Goal: Communication & Community: Answer question/provide support

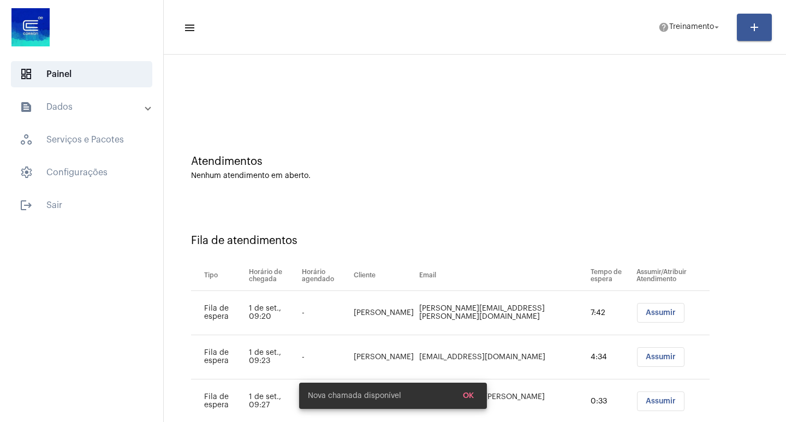
scroll to position [31, 0]
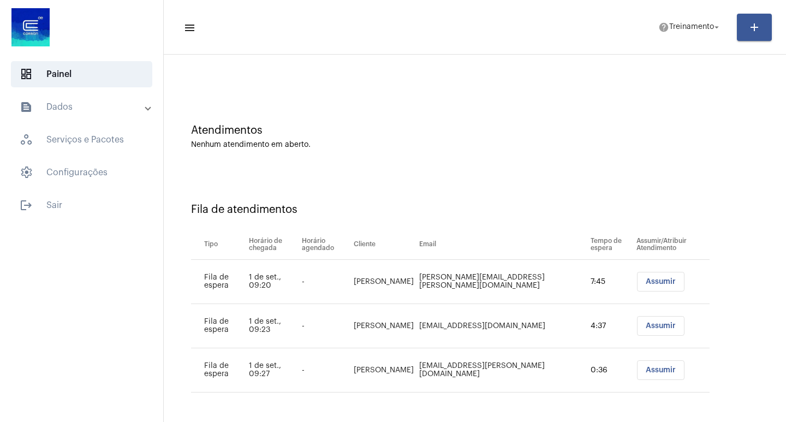
click at [509, 155] on div "Atendimentos Nenhum atendimento em aberto." at bounding box center [475, 131] width 612 height 79
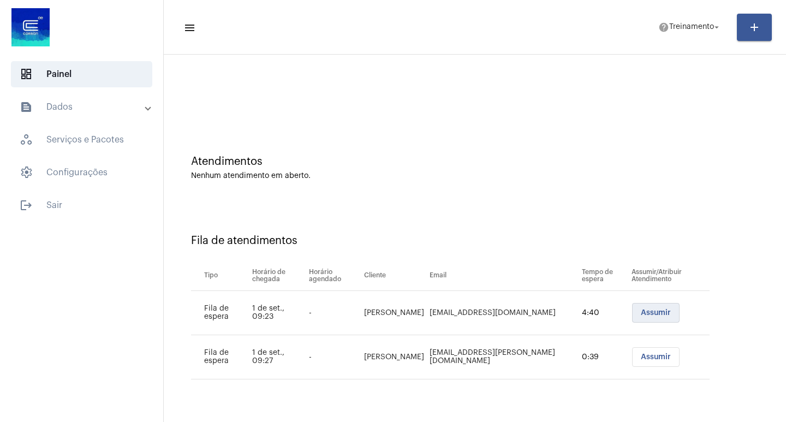
click at [649, 311] on span "Assumir" at bounding box center [656, 313] width 30 height 8
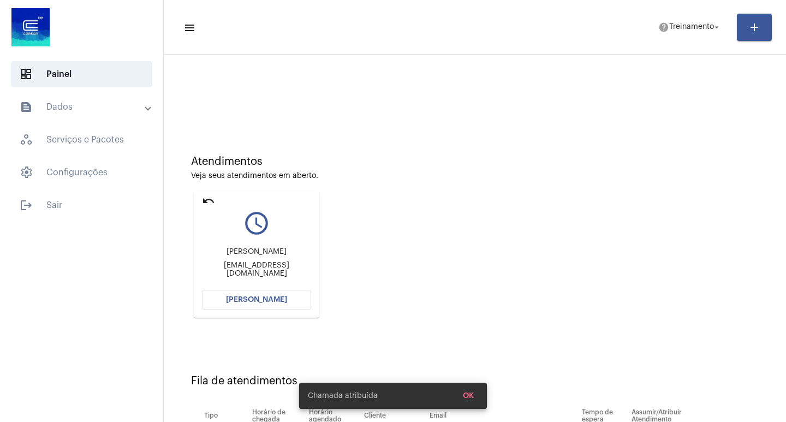
click at [255, 304] on button "[PERSON_NAME]" at bounding box center [256, 300] width 109 height 20
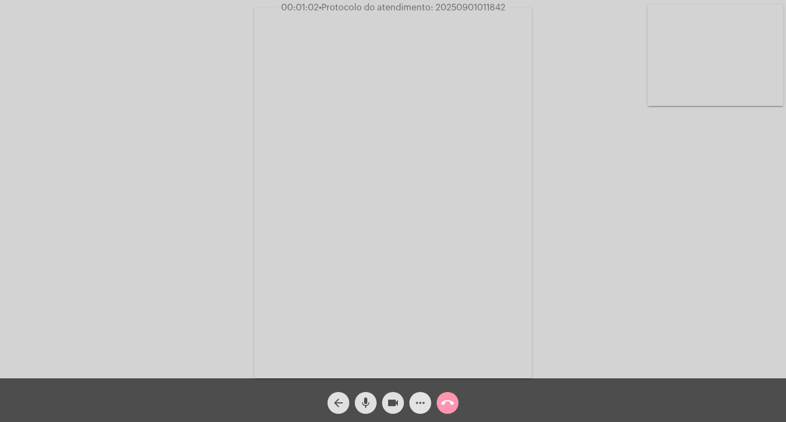
click at [416, 400] on mat-icon "more_horiz" at bounding box center [420, 403] width 13 height 13
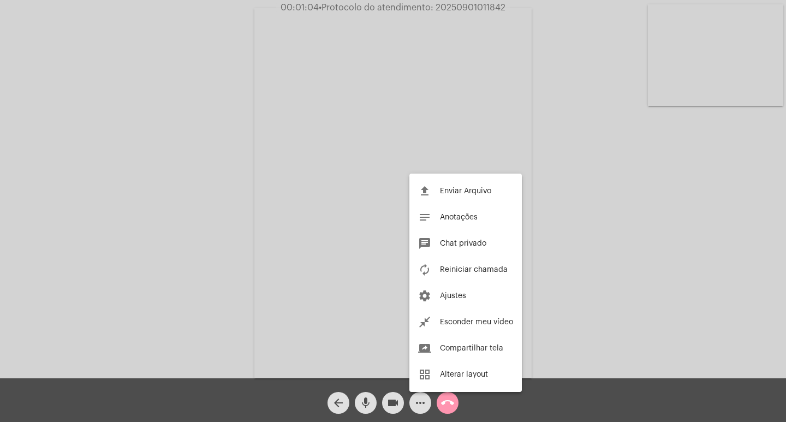
click at [134, 169] on div at bounding box center [393, 211] width 786 height 422
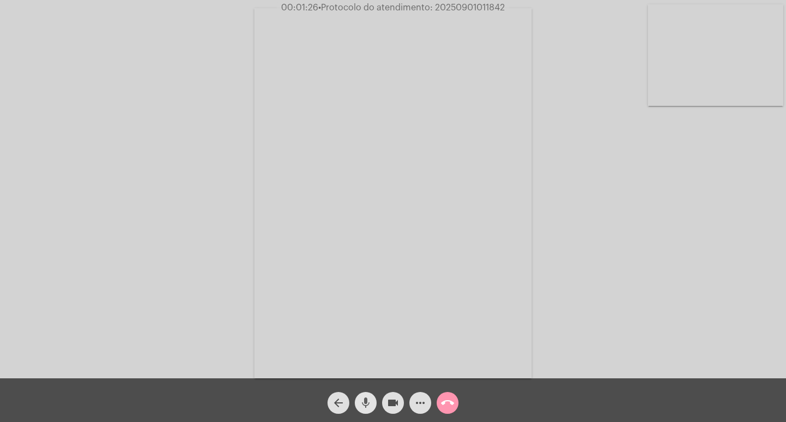
click at [364, 395] on span "mic" at bounding box center [365, 403] width 13 height 22
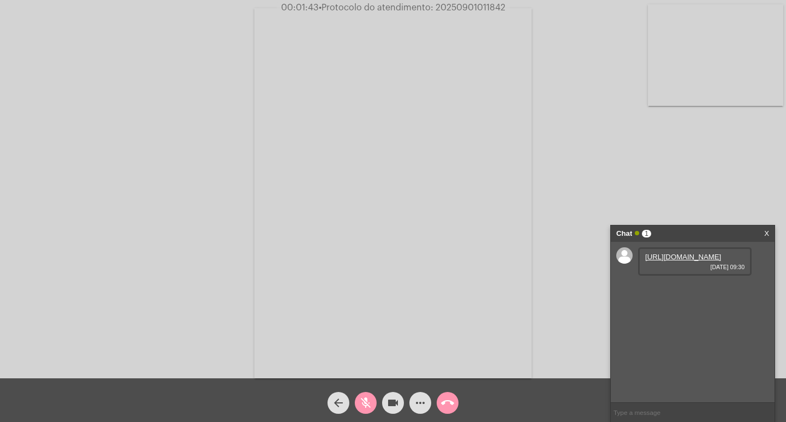
click at [669, 261] on link "https://neft-transfer-bucket.s3.amazonaws.com/temp-84a91fe2-64e7-487f-228d-d351…" at bounding box center [684, 257] width 76 height 8
drag, startPoint x: 685, startPoint y: 366, endPoint x: 687, endPoint y: 357, distance: 8.8
click at [685, 366] on div "https://neft-transfer-bucket.s3.amazonaws.com/temp-84a91fe2-64e7-487f-228d-d351…" at bounding box center [693, 322] width 164 height 161
click at [684, 292] on link "https://neft-transfer-bucket.s3.amazonaws.com/temp-1f774457-5688-6146-6aaf-b270…" at bounding box center [684, 288] width 76 height 8
click at [760, 163] on div "Acessando Câmera e Microfone..." at bounding box center [393, 192] width 784 height 378
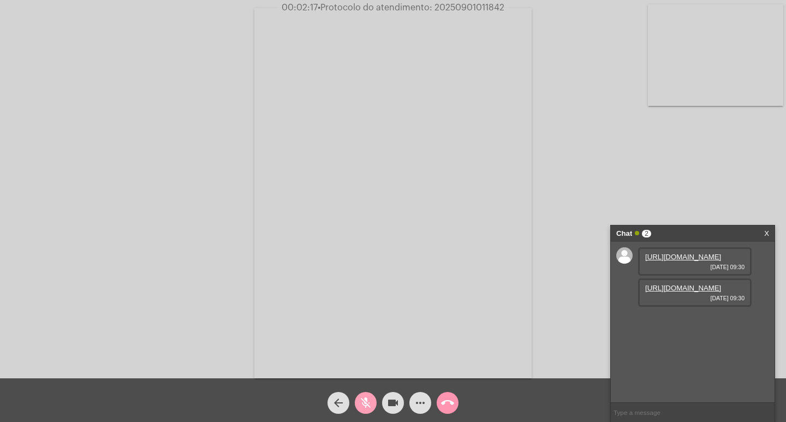
click at [370, 403] on mat-icon "mic_off" at bounding box center [365, 403] width 13 height 13
click at [428, 353] on video at bounding box center [393, 193] width 277 height 370
click at [296, 265] on video at bounding box center [182, 192] width 277 height 370
click at [361, 371] on video at bounding box center [393, 193] width 277 height 370
click at [210, 248] on video at bounding box center [182, 192] width 277 height 370
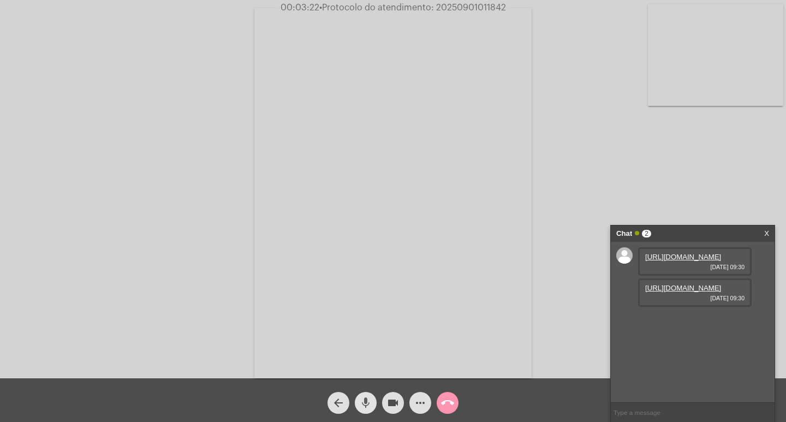
click at [366, 409] on mat-icon "mic" at bounding box center [365, 403] width 13 height 13
click at [398, 399] on mat-icon "videocam" at bounding box center [393, 403] width 13 height 13
click at [391, 394] on span "videocam_off" at bounding box center [393, 403] width 13 height 22
click at [376, 395] on div "mic_off" at bounding box center [365, 400] width 27 height 27
click at [364, 404] on mat-icon "mic" at bounding box center [365, 403] width 13 height 13
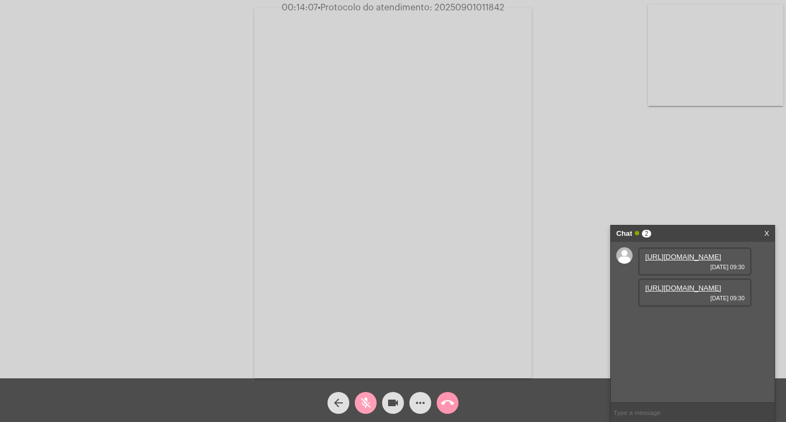
click at [364, 393] on span "mic_off" at bounding box center [365, 403] width 13 height 22
click at [369, 395] on span "mic" at bounding box center [365, 403] width 13 height 22
click at [391, 401] on mat-icon "videocam" at bounding box center [393, 403] width 13 height 13
drag, startPoint x: 386, startPoint y: 407, endPoint x: 372, endPoint y: 421, distance: 19.3
click at [386, 407] on button "videocam_off" at bounding box center [393, 403] width 22 height 22
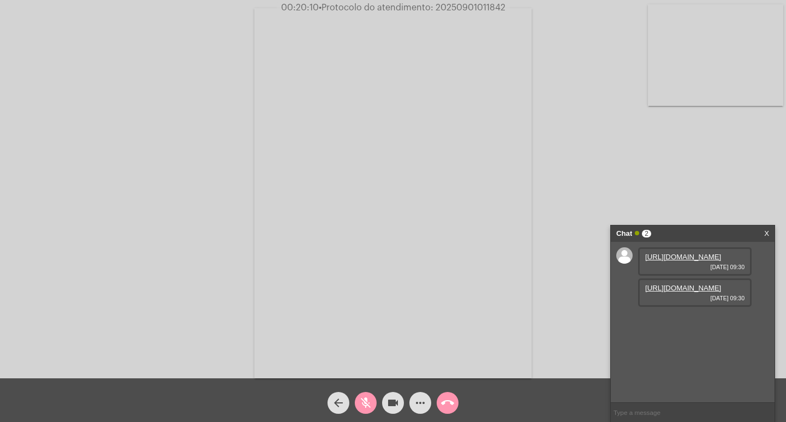
click at [364, 401] on mat-icon "mic_off" at bounding box center [365, 403] width 13 height 13
click at [364, 394] on span "mic" at bounding box center [365, 403] width 13 height 22
click at [417, 400] on mat-icon "more_horiz" at bounding box center [420, 403] width 13 height 13
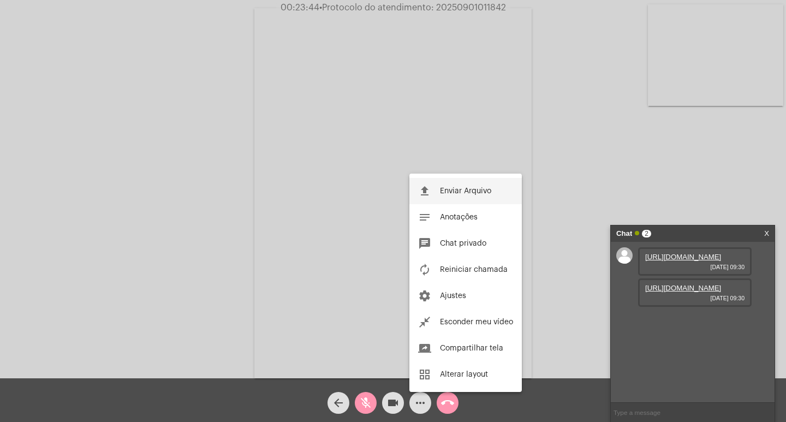
click at [445, 195] on button "file_upload Enviar Arquivo" at bounding box center [466, 191] width 113 height 26
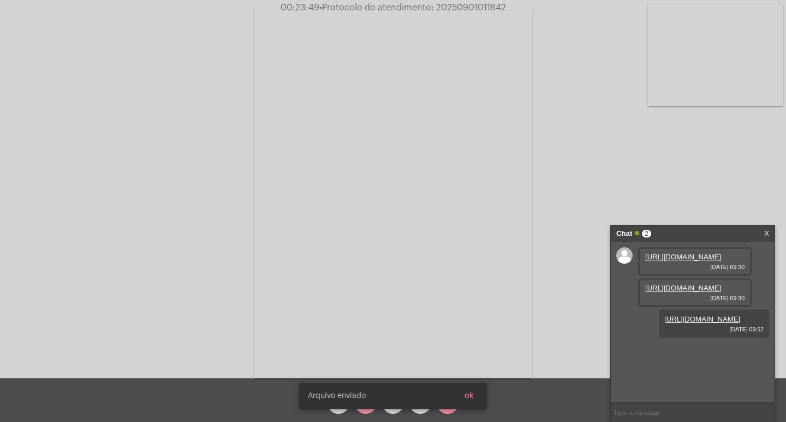
scroll to position [9, 0]
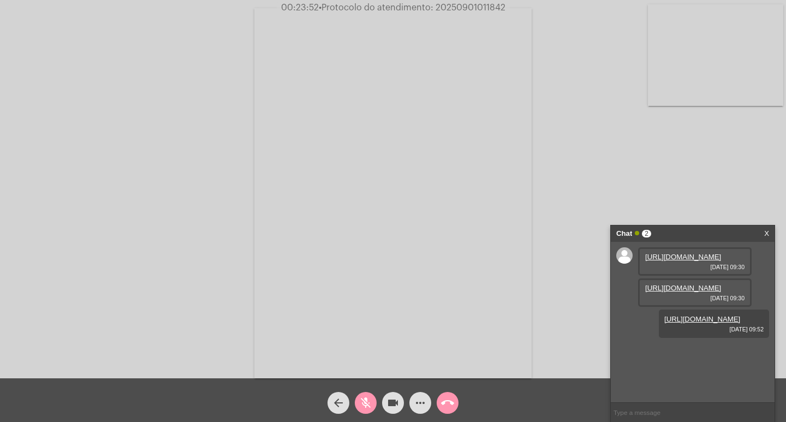
click at [470, 389] on button "ok" at bounding box center [469, 396] width 27 height 20
click at [375, 395] on div "mic_off" at bounding box center [365, 400] width 27 height 27
click at [371, 397] on mat-icon "mic" at bounding box center [365, 403] width 13 height 13
click at [371, 397] on mat-icon "mic_off" at bounding box center [365, 403] width 13 height 13
click at [670, 405] on input "text" at bounding box center [693, 412] width 164 height 19
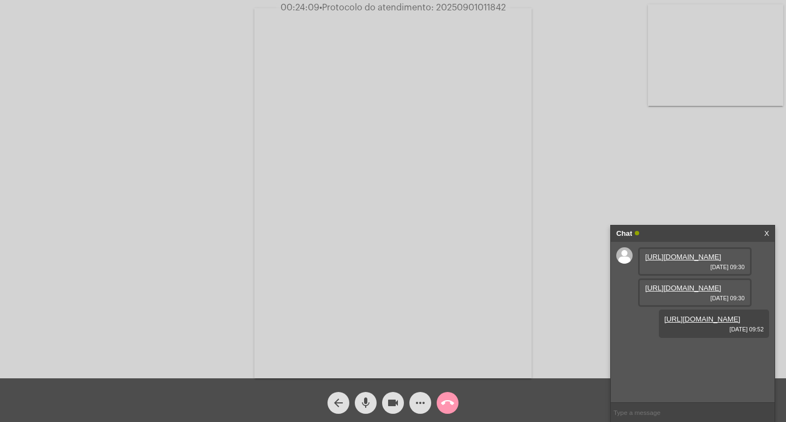
paste input "2861620"
type input "2861620"
click at [366, 399] on mat-icon "mic" at bounding box center [365, 403] width 13 height 13
click at [358, 412] on div "mic_off" at bounding box center [365, 400] width 27 height 27
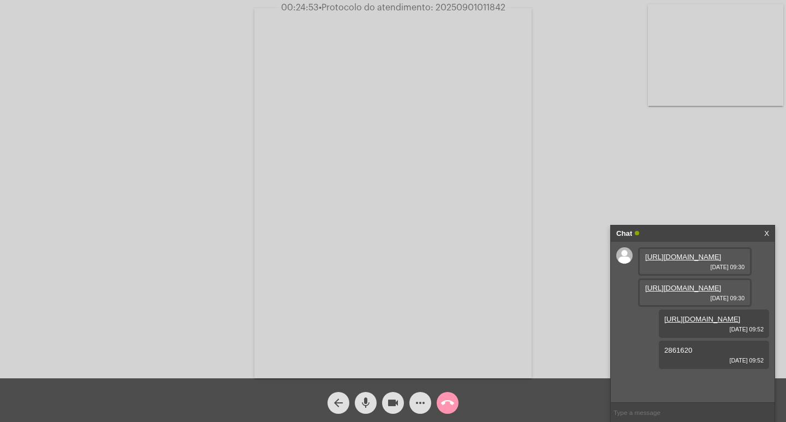
click at [369, 401] on mat-icon "mic" at bounding box center [365, 403] width 13 height 13
click at [369, 401] on mat-icon "mic_off" at bounding box center [365, 403] width 13 height 13
click at [369, 401] on mat-icon "mic" at bounding box center [365, 403] width 13 height 13
click at [646, 411] on input "text" at bounding box center [693, 412] width 164 height 19
paste input "9 Dias, 14 Horas e 6 Minutos até o vencimento!"
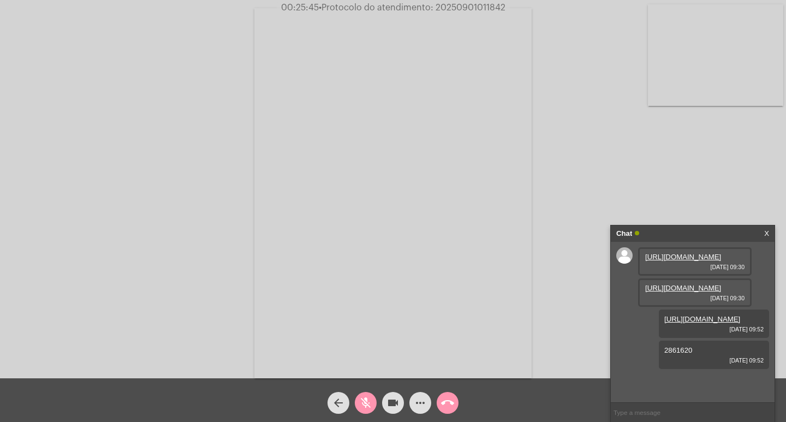
type input "9 Dias, 14 Horas e 6 Minutos até o vencimento!"
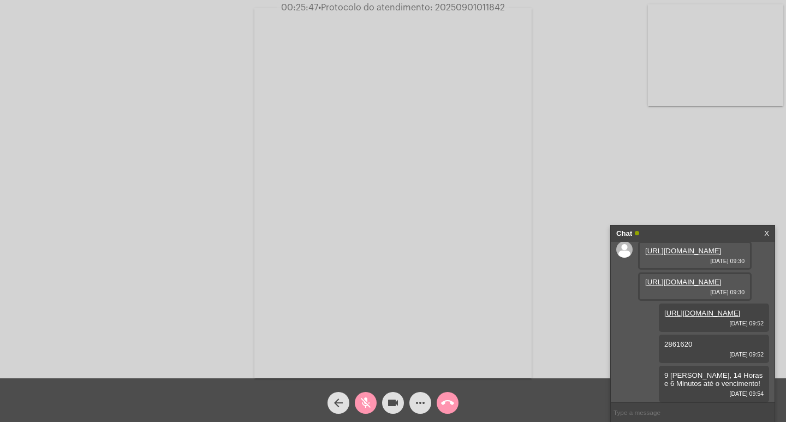
scroll to position [80, 0]
click at [359, 400] on button "mic_off" at bounding box center [366, 403] width 22 height 22
click at [480, 8] on span "• Protocolo do atendimento: 20250901011842" at bounding box center [411, 7] width 187 height 9
copy span "20250901011842"
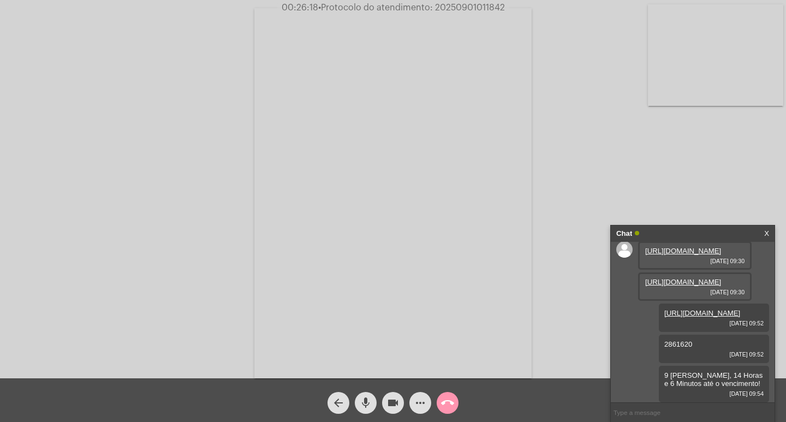
click at [469, 156] on video at bounding box center [393, 193] width 277 height 370
click at [205, 104] on video at bounding box center [182, 192] width 277 height 370
click at [446, 401] on mat-icon "call_end" at bounding box center [447, 403] width 13 height 13
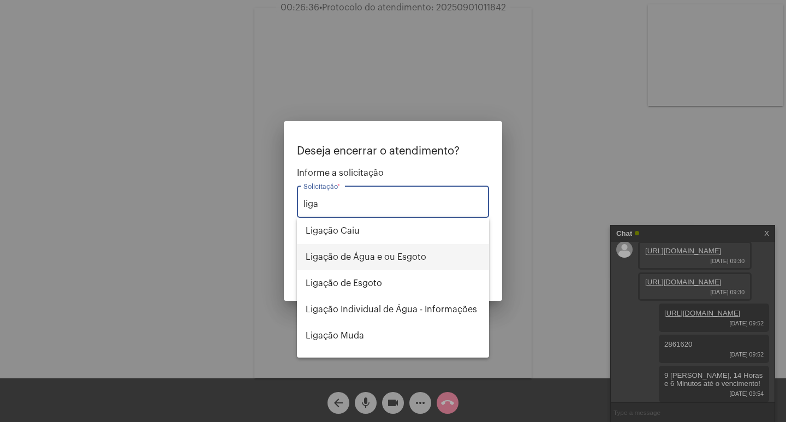
click at [362, 261] on span "Ligação de Água e ou Esgoto" at bounding box center [393, 257] width 175 height 26
type input "Ligação de Água e ou Esgoto"
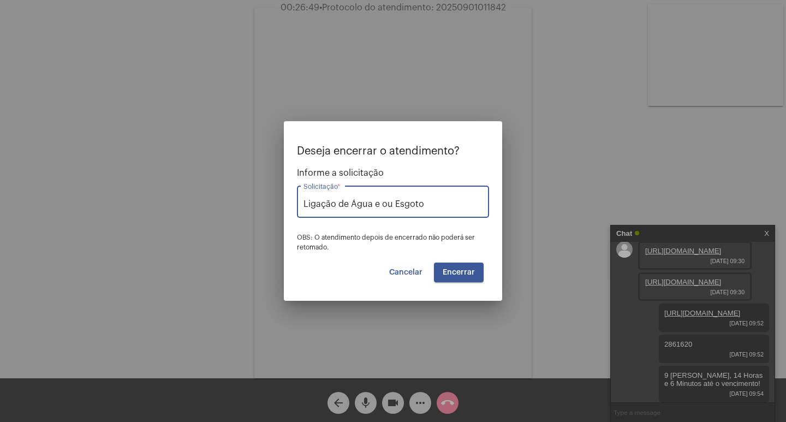
click at [456, 277] on button "Encerrar" at bounding box center [459, 273] width 50 height 20
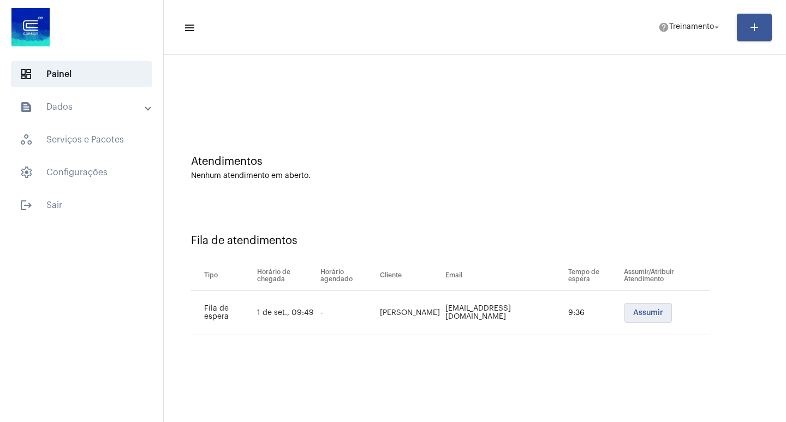
click at [635, 320] on button "Assumir" at bounding box center [649, 313] width 48 height 20
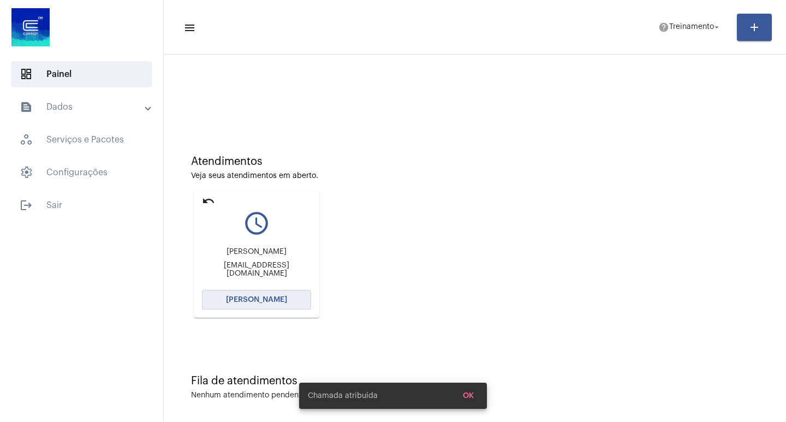
click at [254, 301] on span "[PERSON_NAME]" at bounding box center [256, 300] width 61 height 8
click at [210, 202] on mat-icon "undo" at bounding box center [208, 200] width 13 height 13
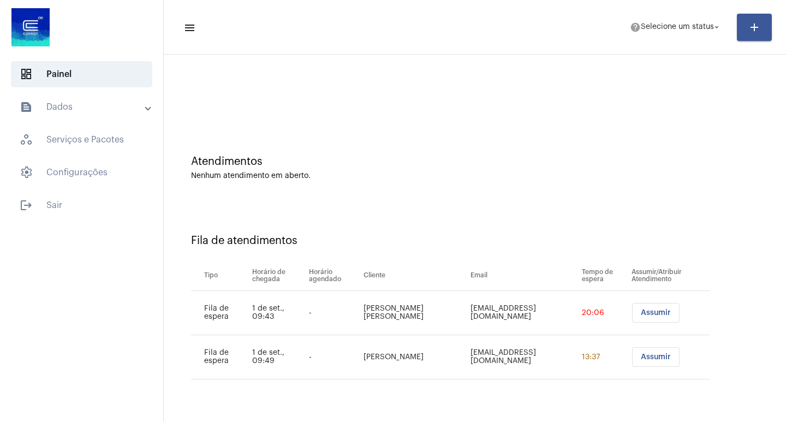
click at [642, 318] on button "Assumir" at bounding box center [656, 313] width 48 height 20
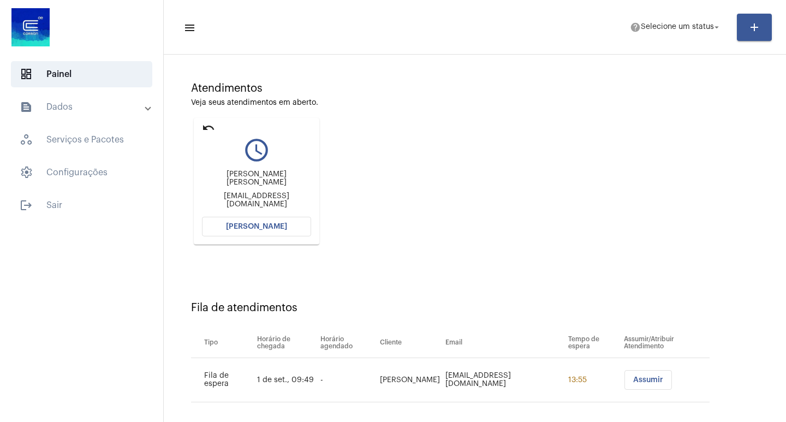
scroll to position [83, 0]
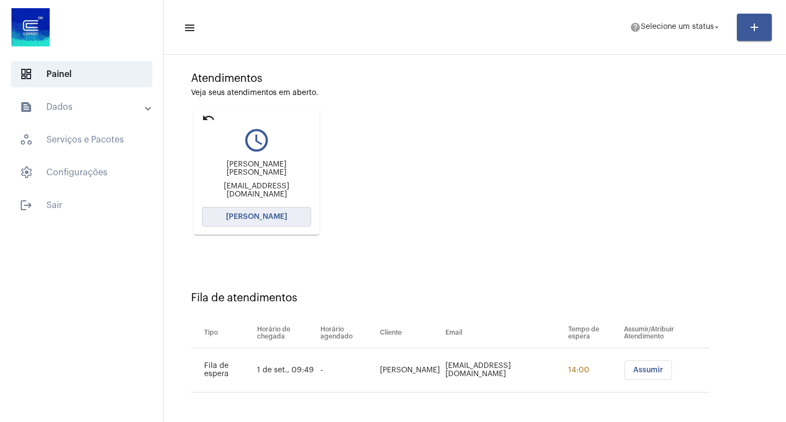
click at [229, 210] on button "[PERSON_NAME]" at bounding box center [256, 217] width 109 height 20
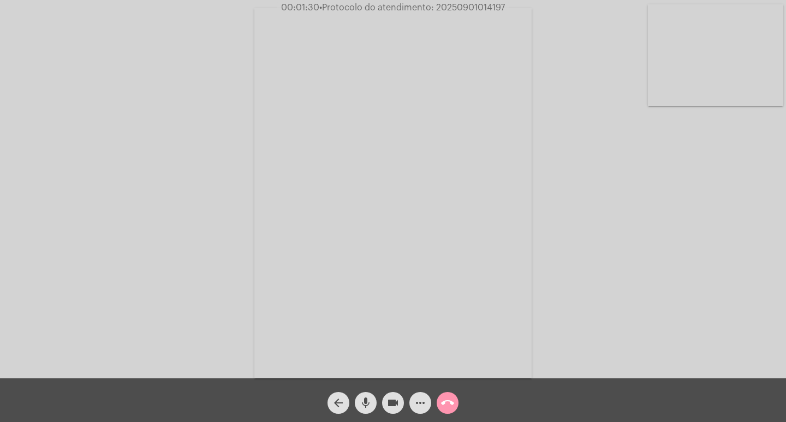
click at [422, 397] on mat-icon "more_horiz" at bounding box center [420, 403] width 13 height 13
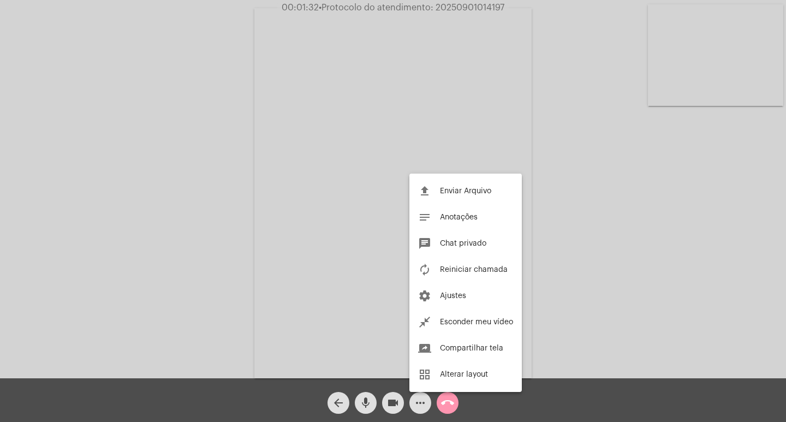
click at [180, 224] on div at bounding box center [393, 211] width 786 height 422
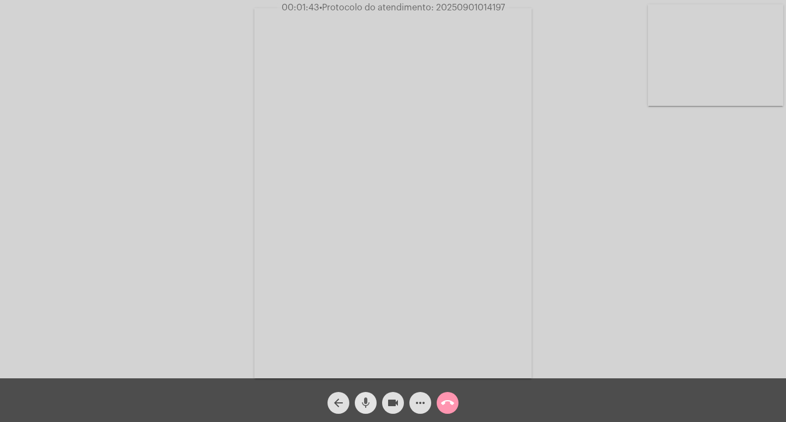
click at [360, 399] on mat-icon "mic" at bounding box center [365, 403] width 13 height 13
click at [368, 405] on mat-icon "mic_off" at bounding box center [365, 403] width 13 height 13
click at [365, 401] on mat-icon "mic" at bounding box center [365, 403] width 13 height 13
click at [393, 401] on mat-icon "videocam" at bounding box center [393, 403] width 13 height 13
click at [392, 402] on mat-icon "videocam_off" at bounding box center [393, 403] width 13 height 13
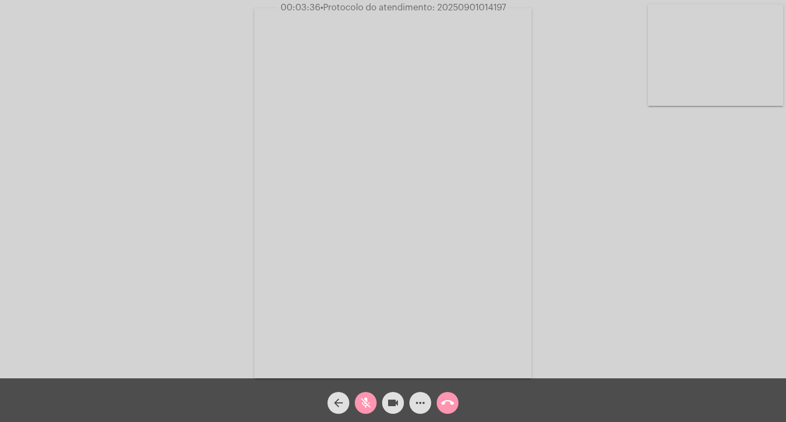
click at [375, 400] on button "mic_off" at bounding box center [366, 403] width 22 height 22
click at [364, 395] on span "mic" at bounding box center [365, 403] width 13 height 22
click at [370, 399] on mat-icon "mic_off" at bounding box center [365, 403] width 13 height 13
click at [415, 402] on mat-icon "more_horiz" at bounding box center [420, 403] width 13 height 13
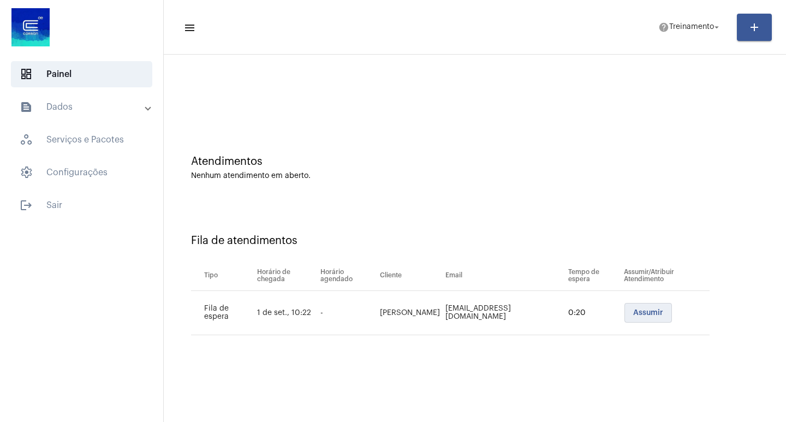
click at [640, 313] on span "Assumir" at bounding box center [649, 313] width 30 height 8
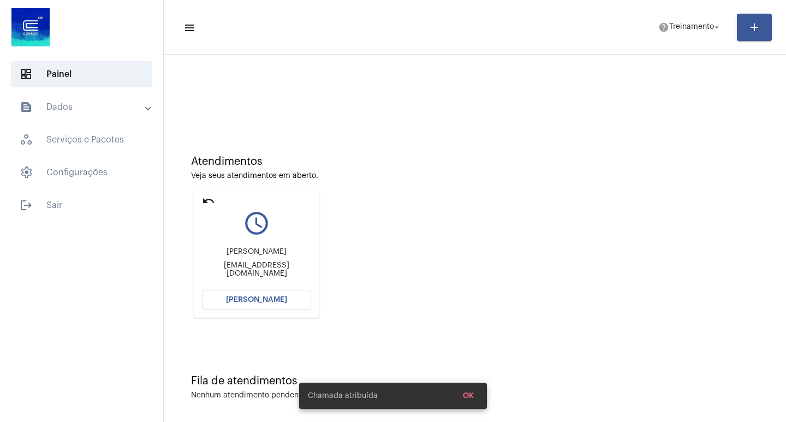
click at [268, 301] on span "[PERSON_NAME]" at bounding box center [256, 300] width 61 height 8
